Goal: Information Seeking & Learning: Learn about a topic

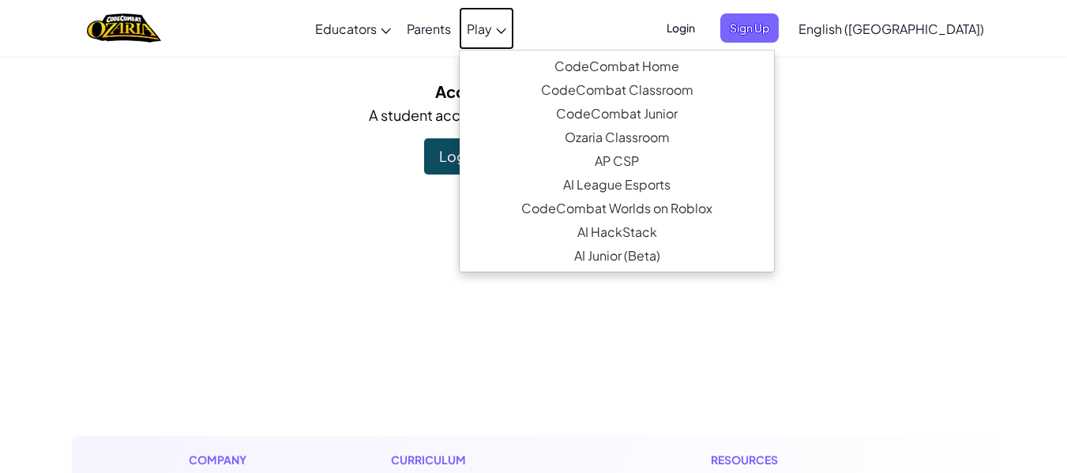
click at [514, 45] on link "Play" at bounding box center [486, 28] width 55 height 43
click at [514, 34] on link "Play" at bounding box center [486, 28] width 55 height 43
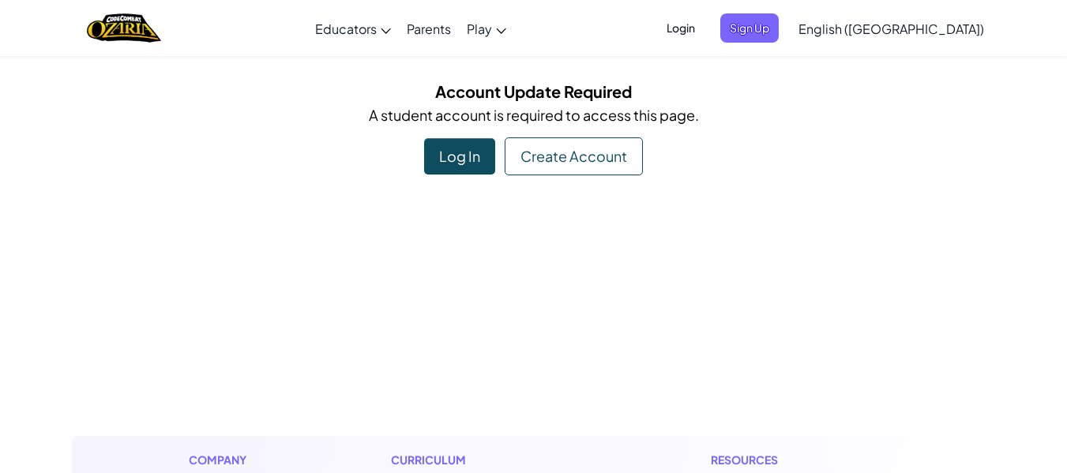
click at [450, 149] on div "Log In" at bounding box center [459, 156] width 71 height 36
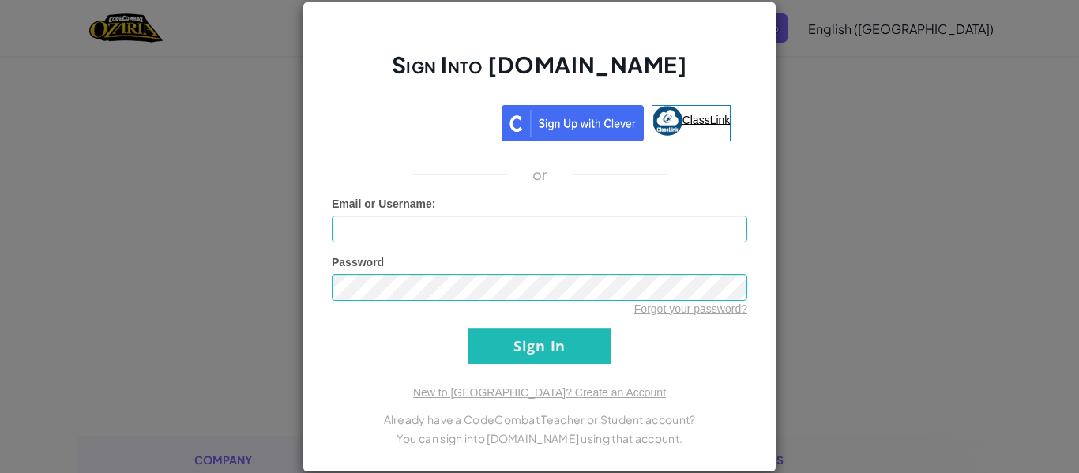
click at [669, 123] on img at bounding box center [667, 121] width 30 height 30
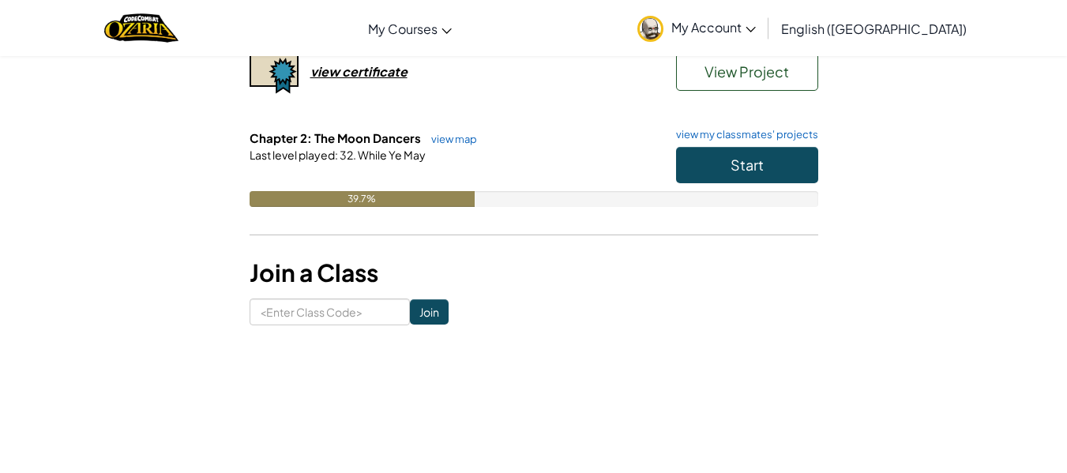
scroll to position [228, 0]
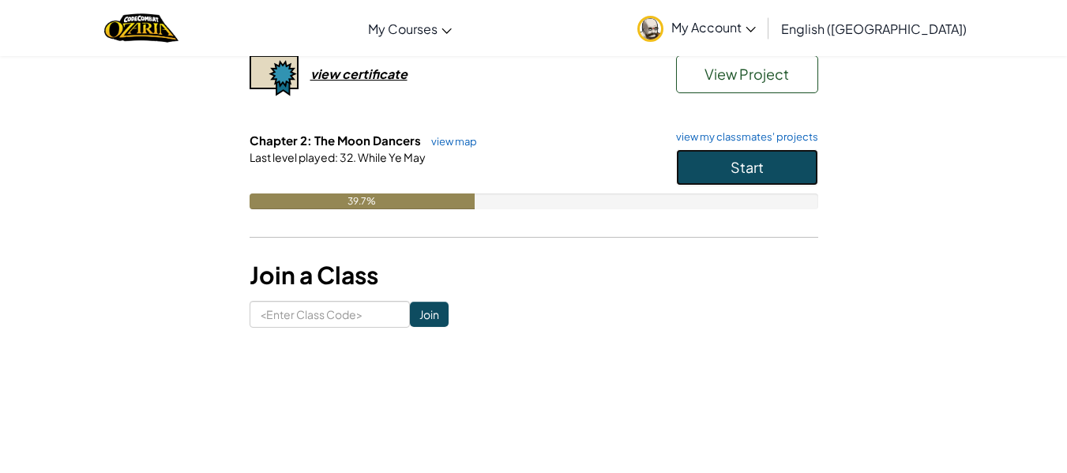
click at [776, 178] on button "Start" at bounding box center [747, 167] width 142 height 36
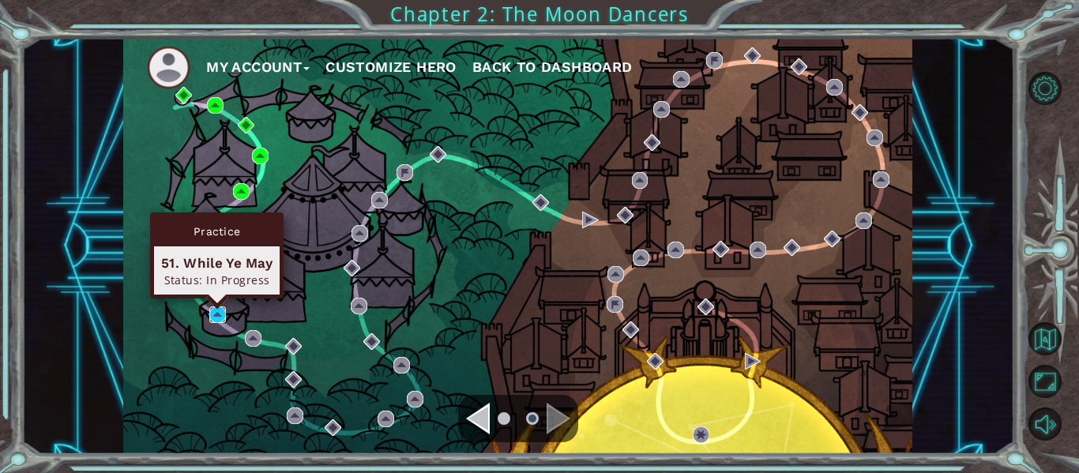
click at [214, 314] on img at bounding box center [217, 315] width 17 height 17
